Goal: Find specific page/section: Find specific page/section

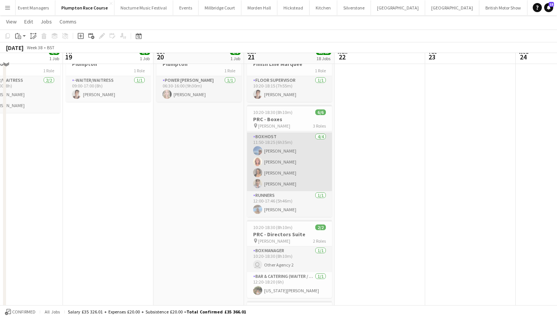
scroll to position [39, 0]
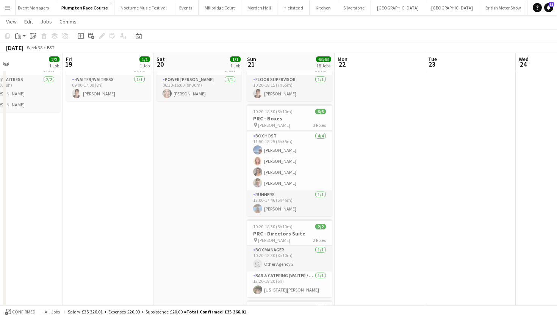
click at [552, 5] on button "LIMEKILN Close" at bounding box center [567, 7] width 31 height 15
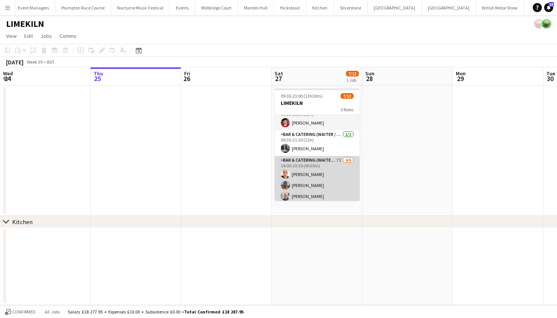
scroll to position [0, 0]
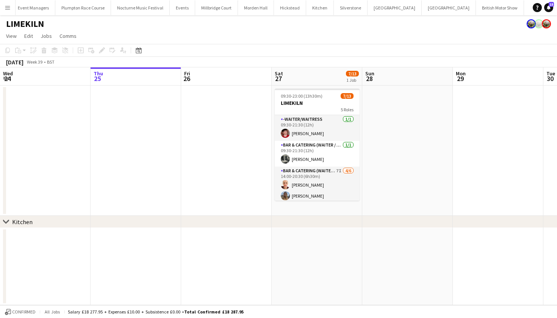
click at [9, 6] on app-icon "Menu" at bounding box center [8, 8] width 6 height 6
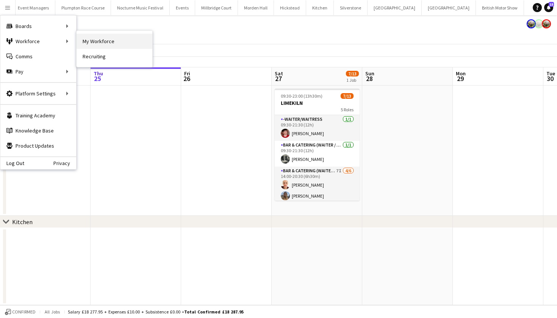
click at [84, 41] on link "My Workforce" at bounding box center [115, 41] width 76 height 15
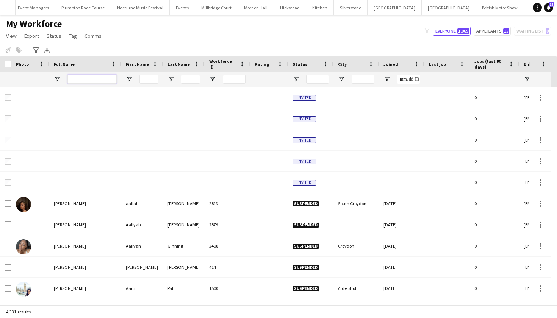
drag, startPoint x: 83, startPoint y: 77, endPoint x: 86, endPoint y: 66, distance: 12.3
click at [83, 77] on input "Full Name Filter Input" at bounding box center [91, 79] width 49 height 9
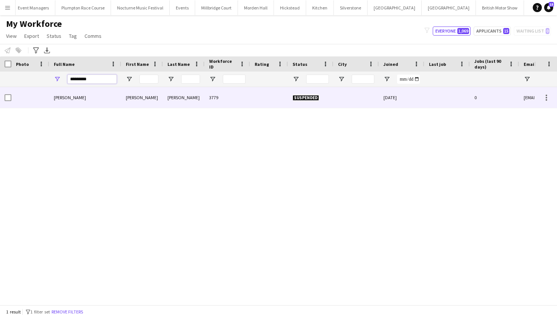
type input "*********"
click at [90, 98] on div "Julie Lynn" at bounding box center [85, 97] width 72 height 21
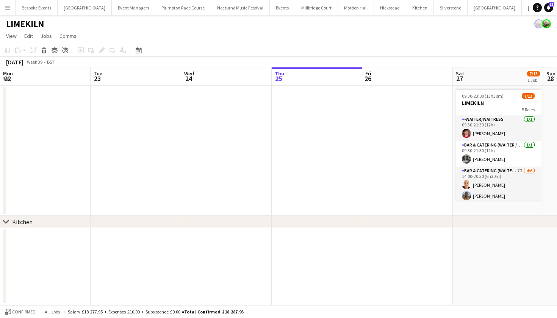
scroll to position [0, 181]
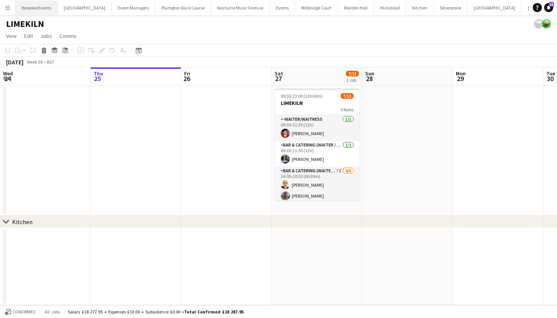
click at [29, 10] on button "Bespoke Events Close" at bounding box center [37, 7] width 42 height 15
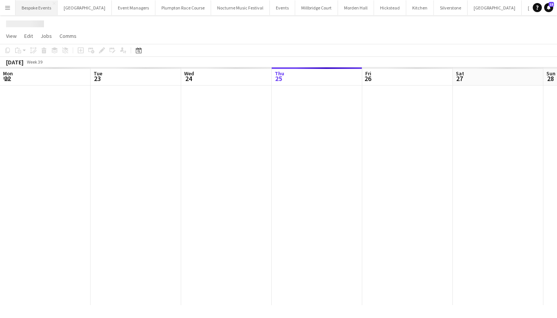
scroll to position [0, 181]
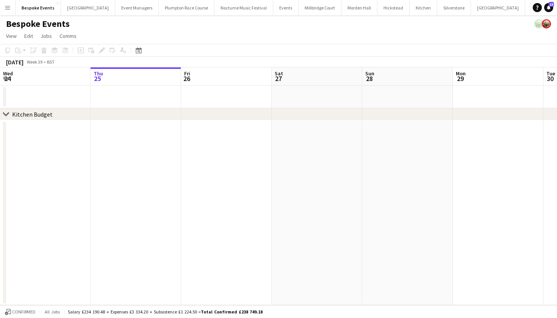
click at [9, 8] on app-icon "Menu" at bounding box center [8, 8] width 6 height 6
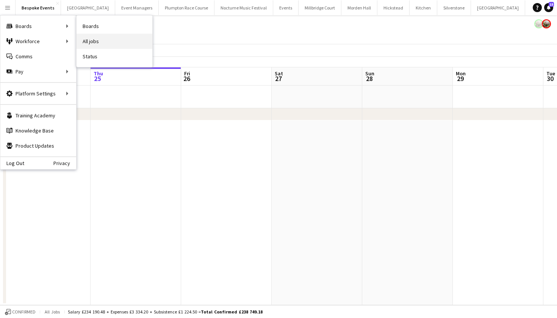
click at [83, 41] on link "All jobs" at bounding box center [115, 41] width 76 height 15
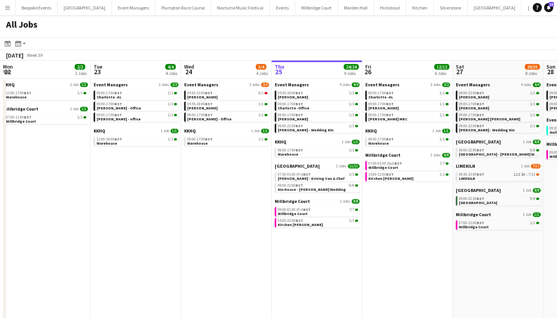
scroll to position [0, 181]
